Goal: Information Seeking & Learning: Learn about a topic

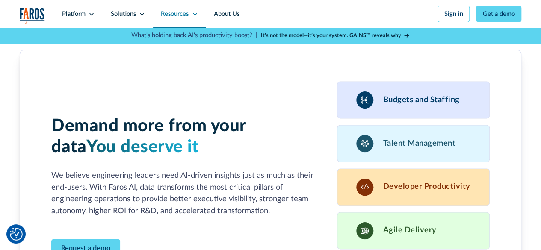
scroll to position [2139, 0]
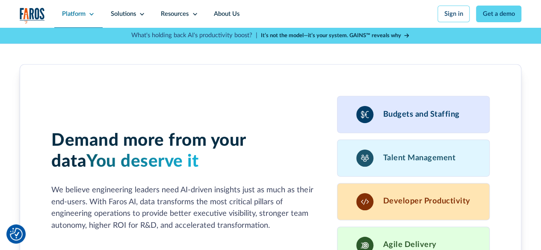
click at [77, 13] on div "Platform" at bounding box center [74, 13] width 24 height 9
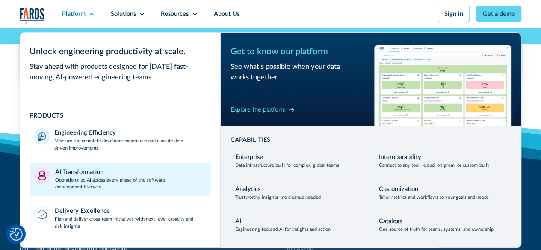
scroll to position [2525, 0]
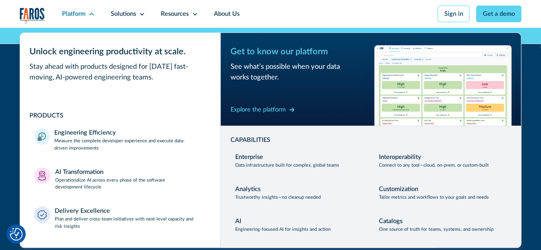
click at [6, 115] on div "Faros AI gives leaders complete visibility into their entire engineering operat…" at bounding box center [270, 227] width 541 height 358
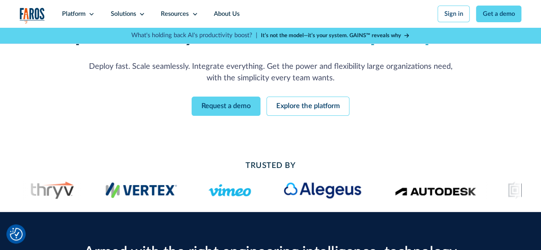
scroll to position [0, 0]
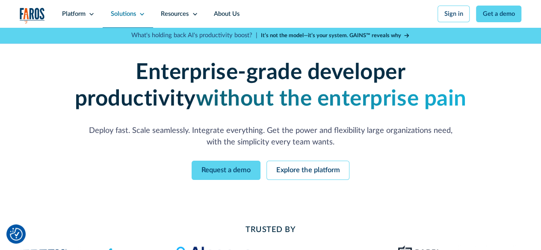
click at [137, 11] on div "Solutions" at bounding box center [128, 14] width 50 height 28
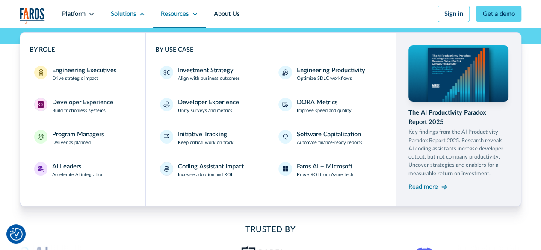
click at [185, 12] on div "Resources" at bounding box center [175, 13] width 28 height 9
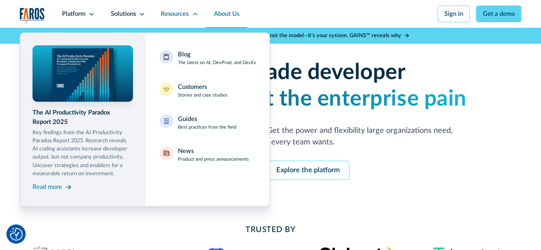
click at [221, 14] on link "About Us" at bounding box center [227, 14] width 42 height 28
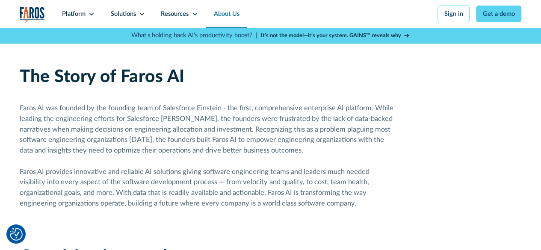
scroll to position [428, 0]
drag, startPoint x: 154, startPoint y: 114, endPoint x: 220, endPoint y: 110, distance: 66.0
click at [220, 110] on div "Faros AI was founded by the founding team of Salesforce Einstein - the first, c…" at bounding box center [208, 156] width 377 height 106
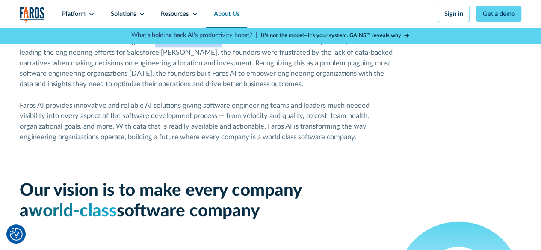
scroll to position [513, 0]
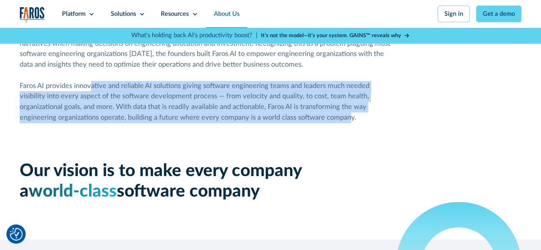
drag, startPoint x: 90, startPoint y: 88, endPoint x: 350, endPoint y: 122, distance: 262.0
click at [350, 122] on div "Faros AI was founded by the founding team of Salesforce Einstein - the first, c…" at bounding box center [208, 70] width 377 height 106
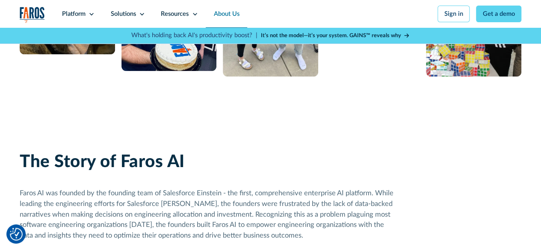
scroll to position [0, 0]
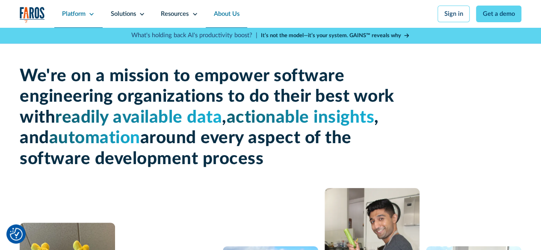
click at [79, 17] on div "Platform" at bounding box center [74, 13] width 24 height 9
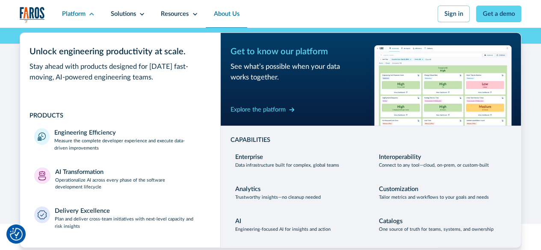
scroll to position [899, 0]
click at [141, 16] on icon at bounding box center [142, 14] width 6 height 6
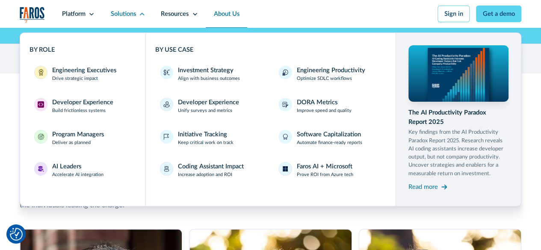
scroll to position [1027, 0]
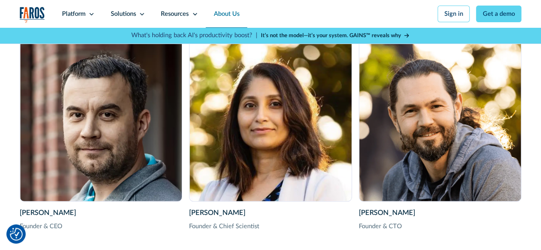
scroll to position [1221, 0]
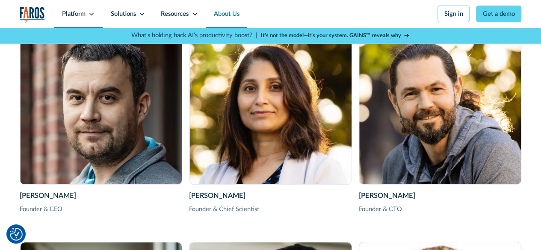
click at [75, 10] on div "Platform" at bounding box center [74, 13] width 24 height 9
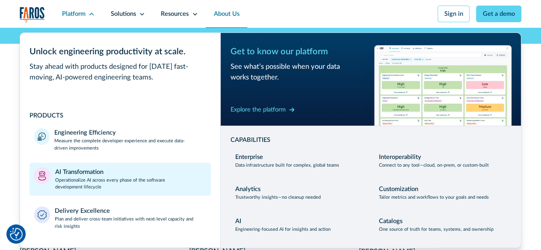
scroll to position [1820, 0]
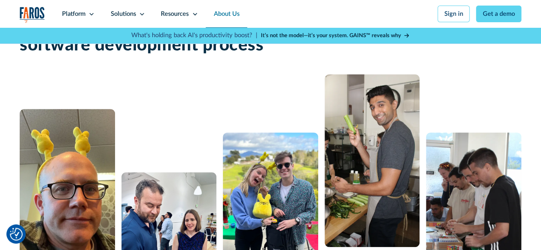
scroll to position [0, 0]
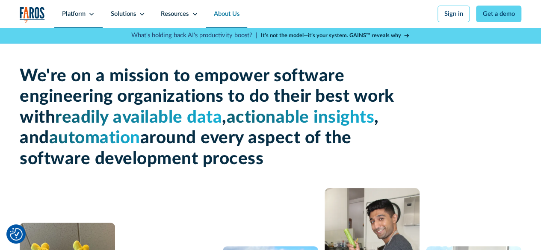
click at [80, 14] on div "Platform" at bounding box center [74, 13] width 24 height 9
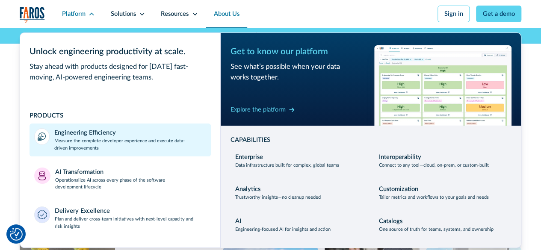
click at [76, 139] on p "Measure the complete developer experience and execute data-driven improvements" at bounding box center [130, 145] width 152 height 14
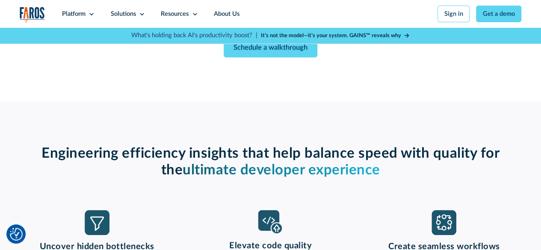
scroll to position [642, 0]
